Goal: Information Seeking & Learning: Check status

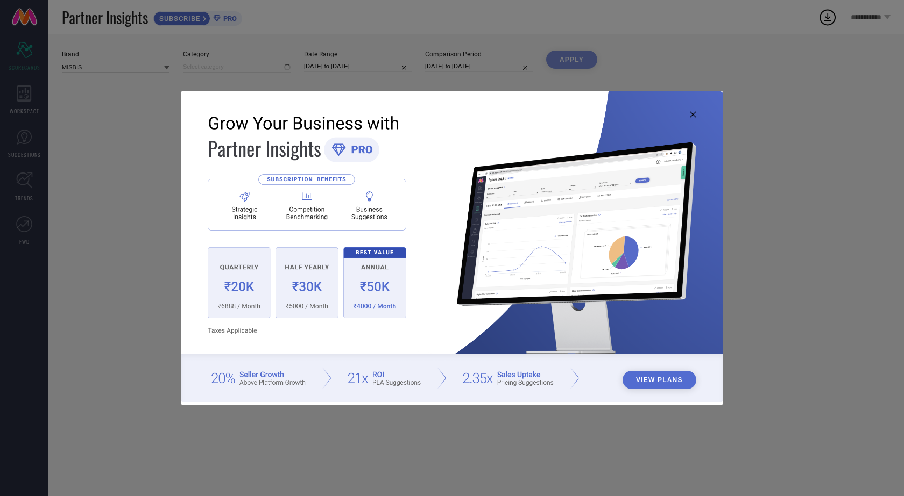
type input "All"
click at [693, 110] on img at bounding box center [452, 247] width 542 height 312
click at [690, 117] on icon at bounding box center [693, 114] width 6 height 6
click at [695, 112] on icon at bounding box center [693, 114] width 6 height 6
